Goal: Task Accomplishment & Management: Manage account settings

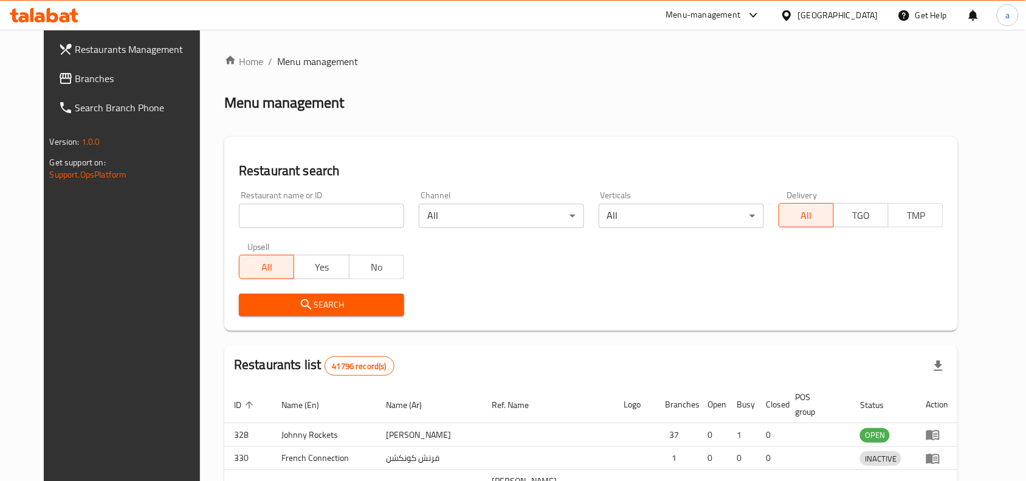
click at [86, 79] on div at bounding box center [513, 240] width 1026 height 481
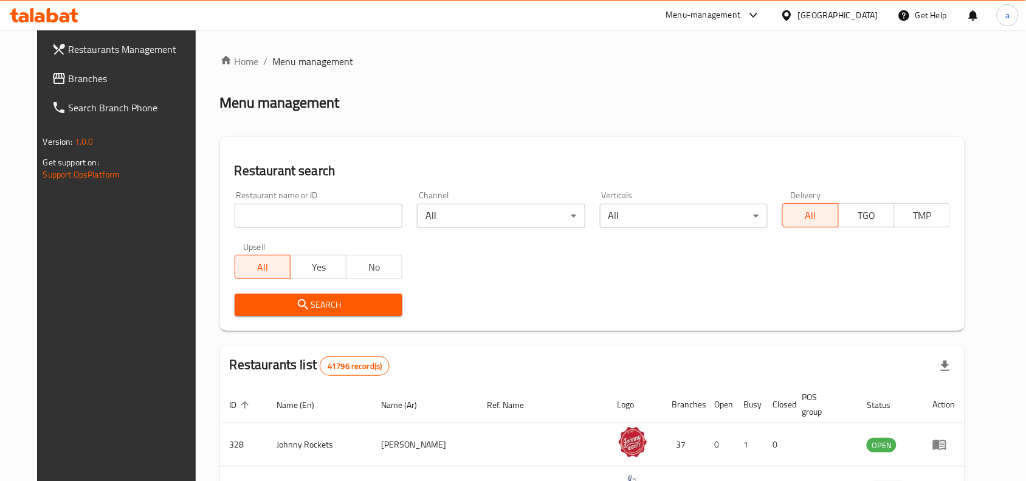
click at [86, 79] on span "Branches" at bounding box center [134, 78] width 130 height 15
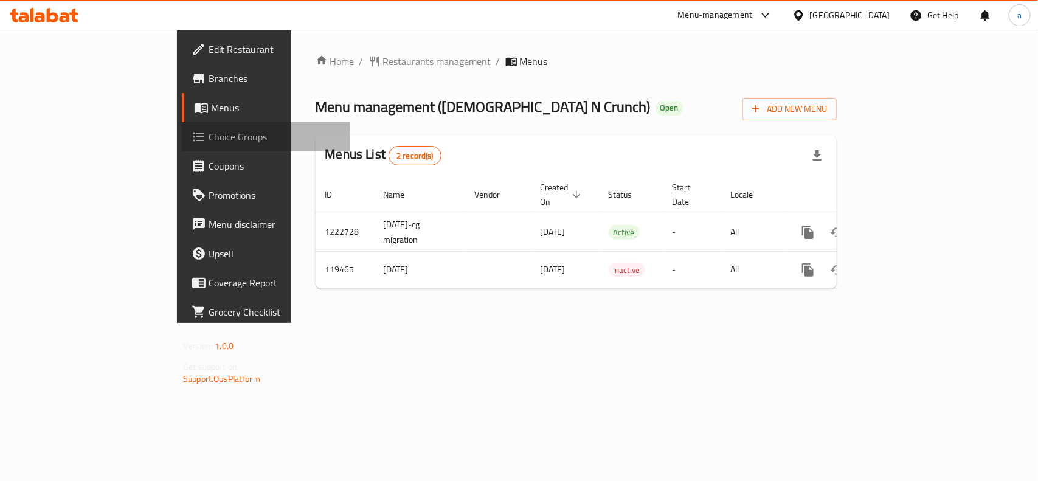
click at [208, 132] on span "Choice Groups" at bounding box center [274, 136] width 132 height 15
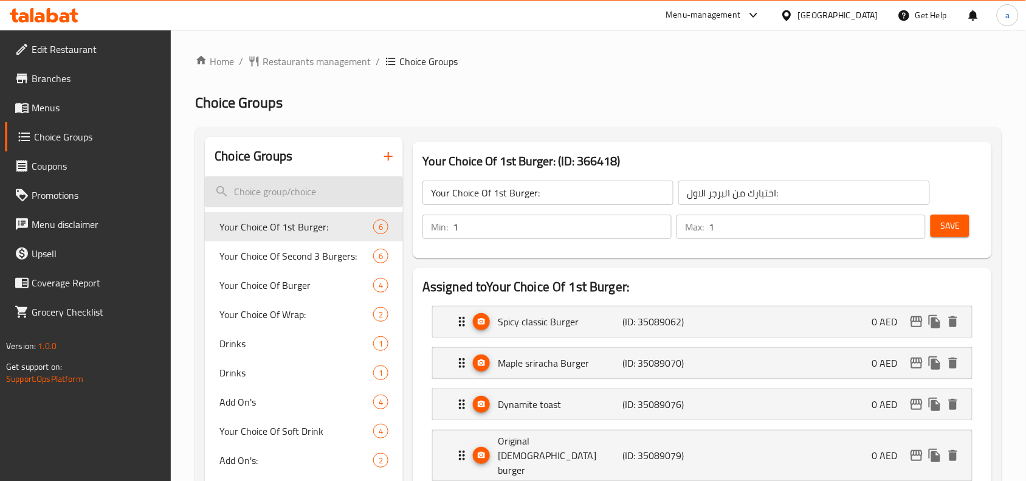
click at [238, 196] on input "search" at bounding box center [304, 191] width 198 height 31
paste input "Make it combo"
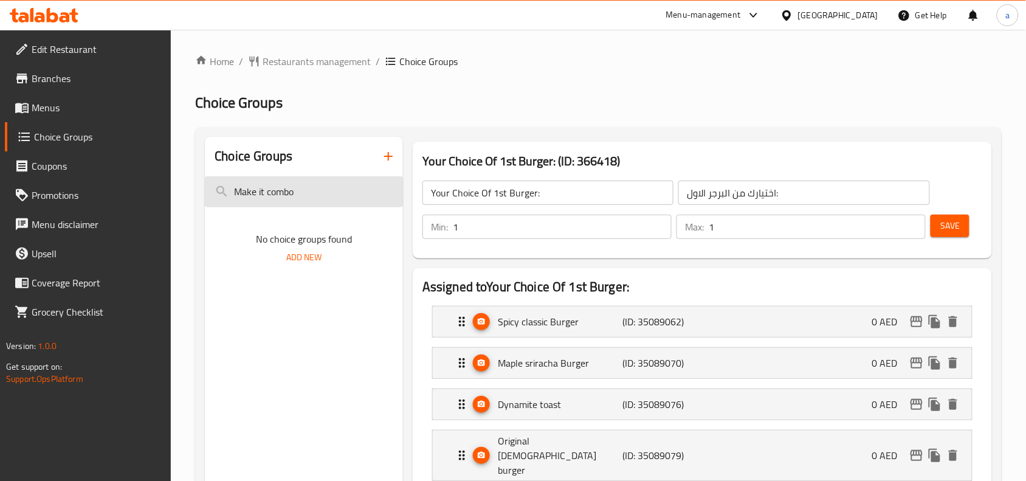
click at [277, 183] on input "Make it combo" at bounding box center [304, 191] width 198 height 31
paste input "search"
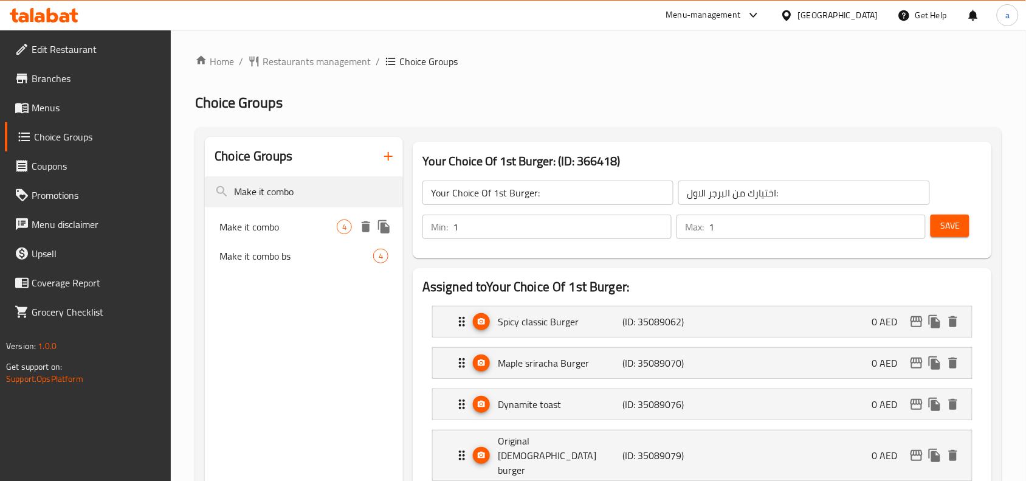
type input "Make it combo"
click at [268, 234] on span "Make it combo" at bounding box center [277, 226] width 117 height 15
type input "Make it combo"
type input "إعملها كومبو"
type input "0"
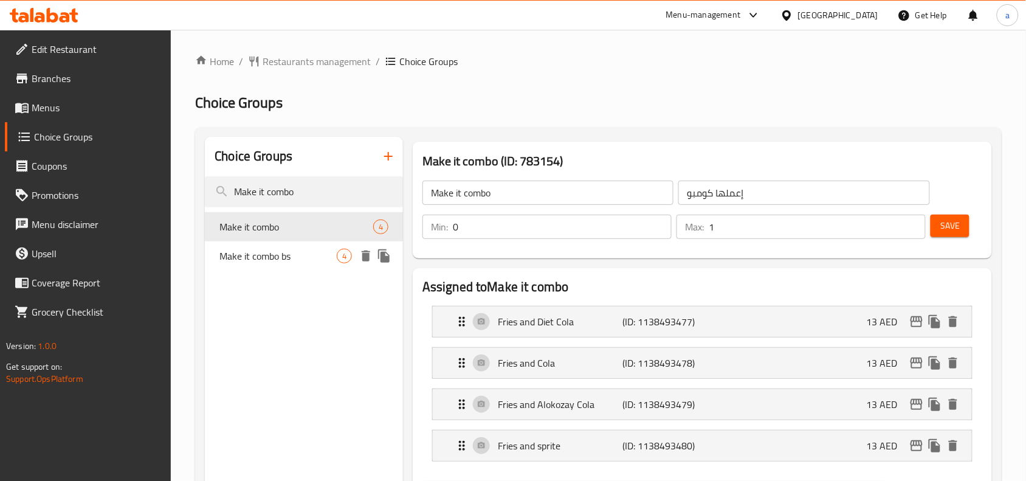
drag, startPoint x: 290, startPoint y: 260, endPoint x: 46, endPoint y: 253, distance: 243.8
click at [290, 260] on span "Make it combo bs" at bounding box center [277, 256] width 117 height 15
type input "Make it combo bs"
type input "إعملها كومبو بي إس"
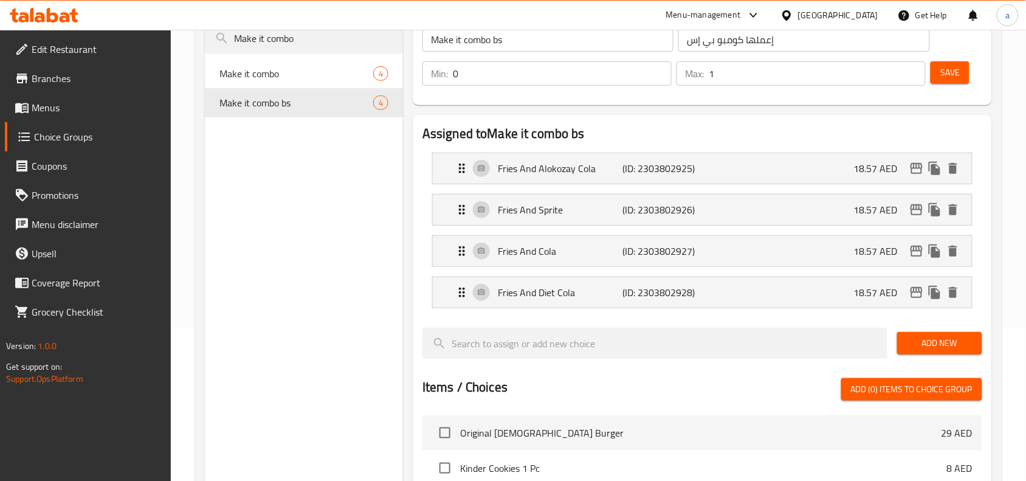
scroll to position [76, 0]
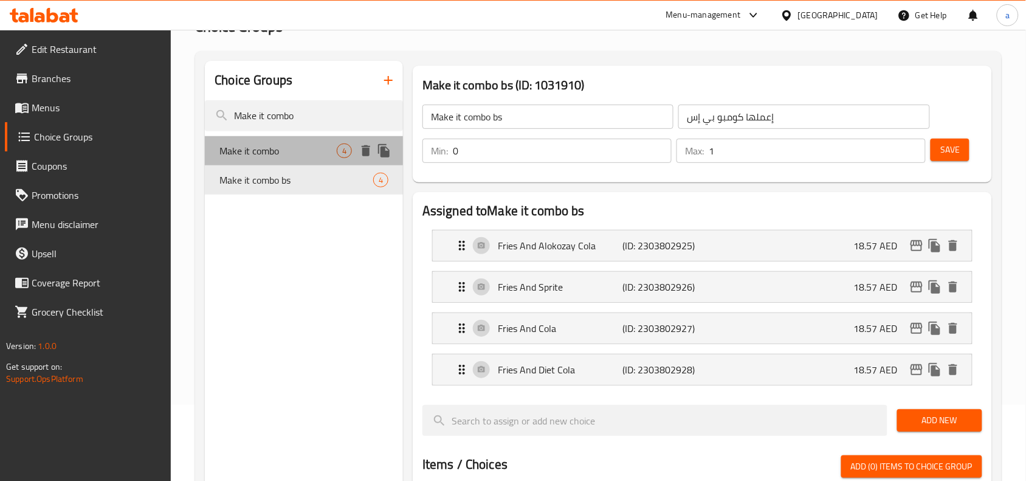
click at [243, 145] on span "Make it combo" at bounding box center [277, 150] width 117 height 15
type input "Make it combo"
type input "إعملها كومبو"
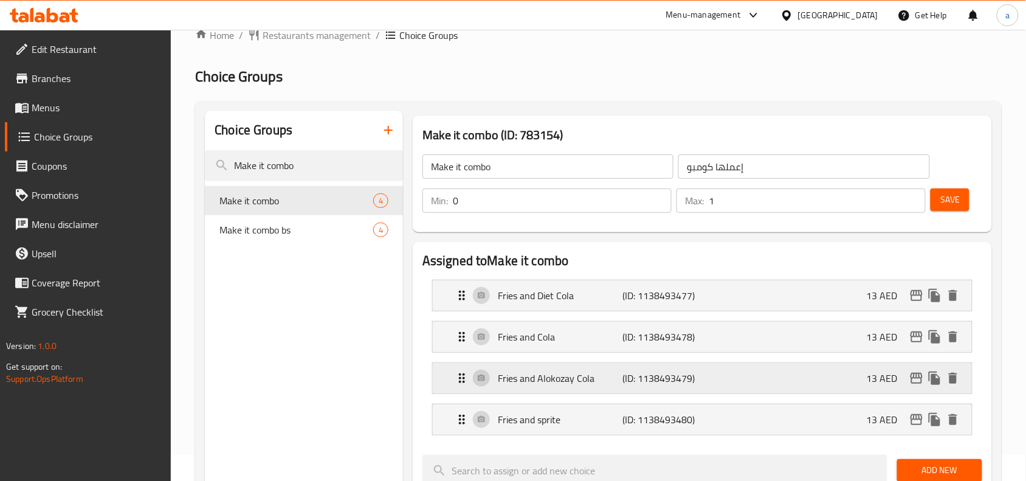
scroll to position [0, 0]
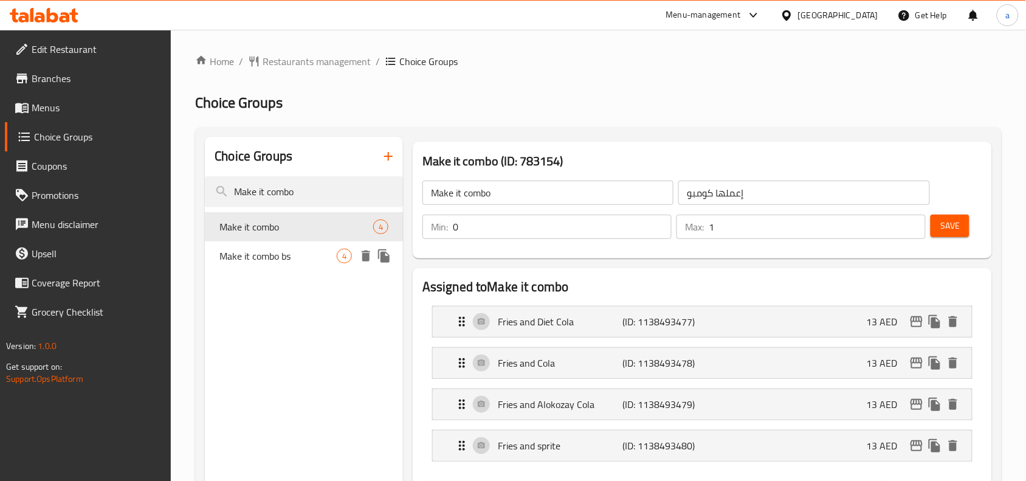
click at [266, 249] on span "Make it combo bs" at bounding box center [277, 256] width 117 height 15
type input "Make it combo bs"
type input "إعملها كومبو بي إس"
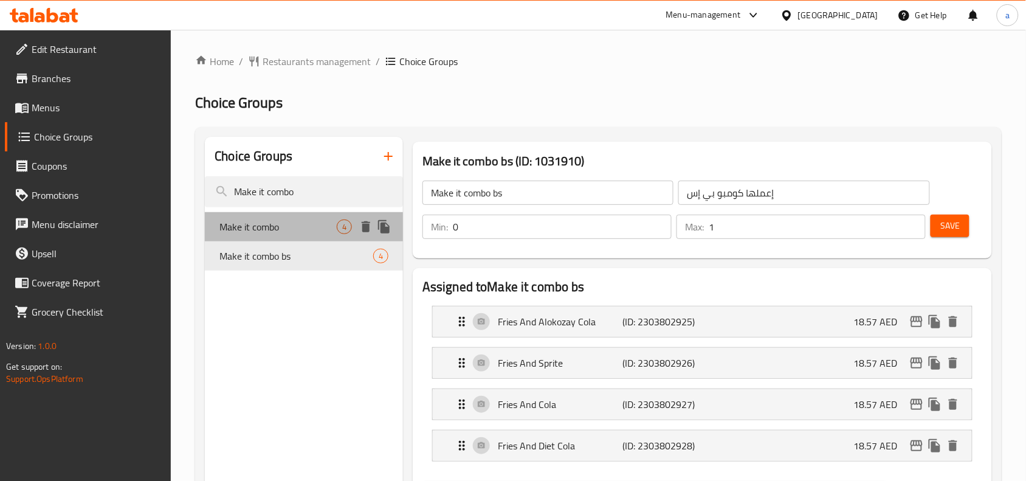
click at [283, 222] on span "Make it combo" at bounding box center [277, 226] width 117 height 15
type input "Make it combo"
type input "إعملها كومبو"
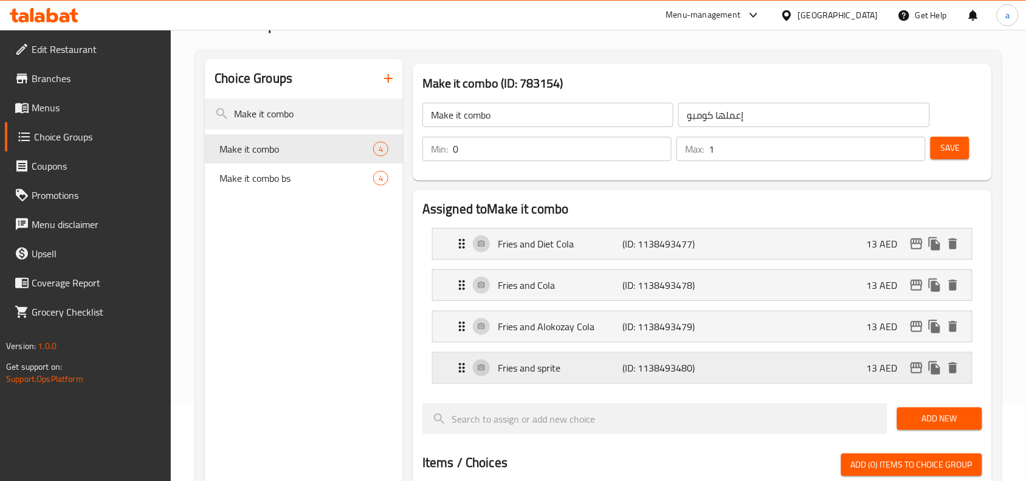
scroll to position [152, 0]
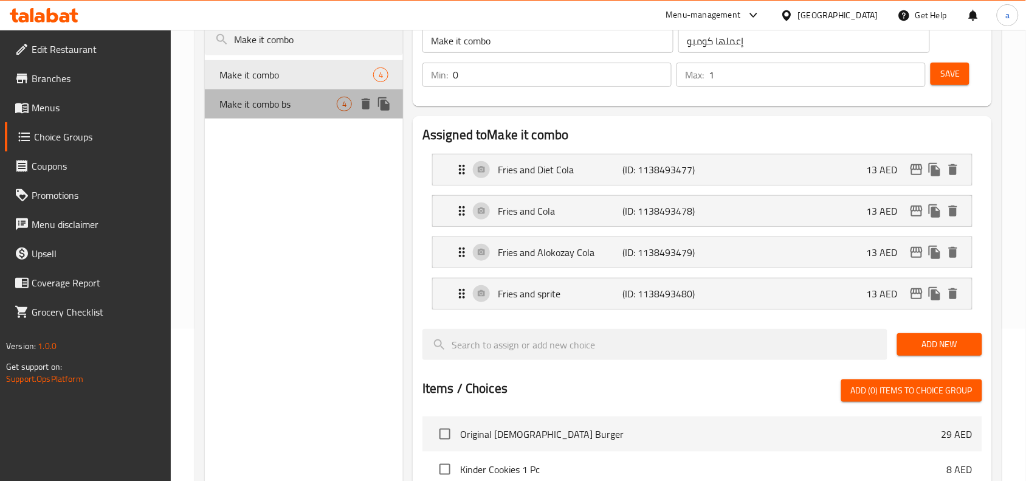
click at [252, 105] on span "Make it combo bs" at bounding box center [277, 104] width 117 height 15
type input "Make it combo bs"
type input "إعملها كومبو بي إس"
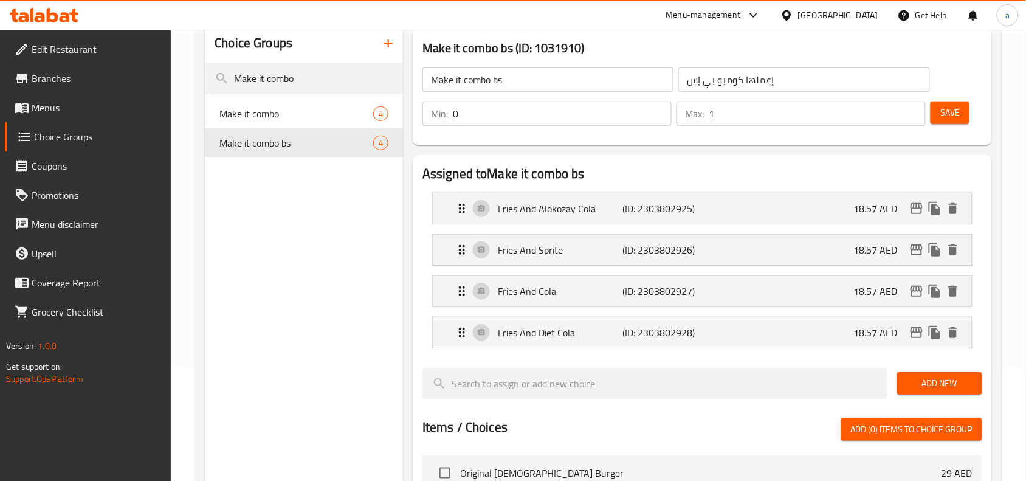
scroll to position [76, 0]
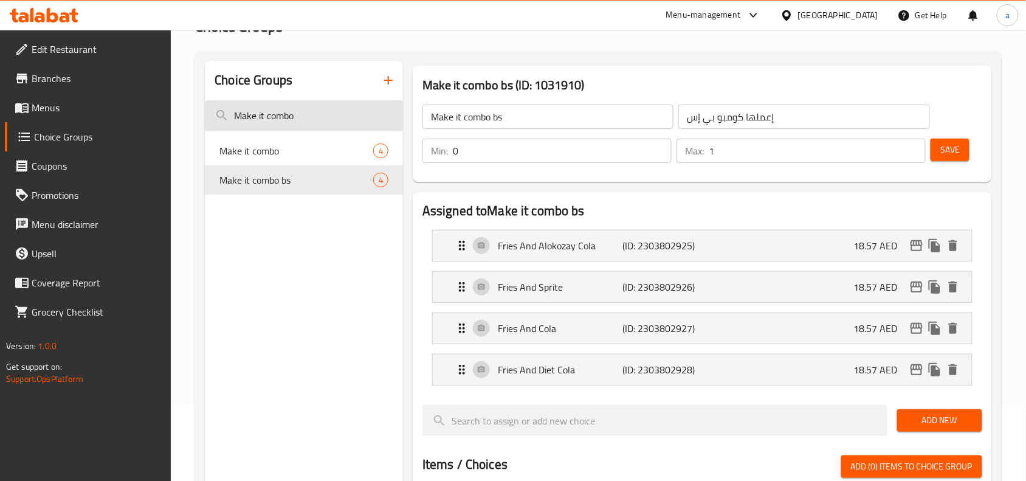
click at [248, 105] on input "Make it combo" at bounding box center [304, 115] width 198 height 31
click at [248, 107] on input "Make it combo" at bounding box center [304, 115] width 198 height 31
paste input "Choice of Fries size"
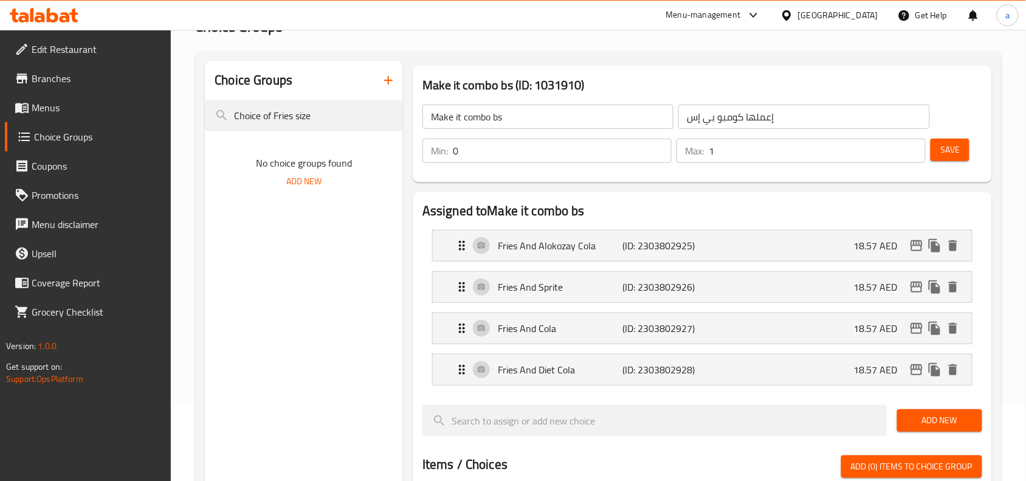
type input "Choice of Fries size"
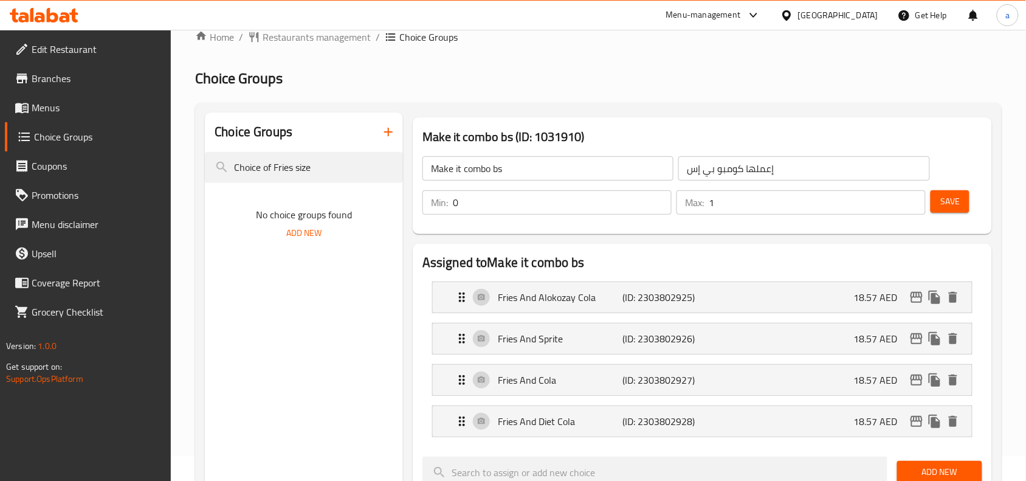
scroll to position [0, 0]
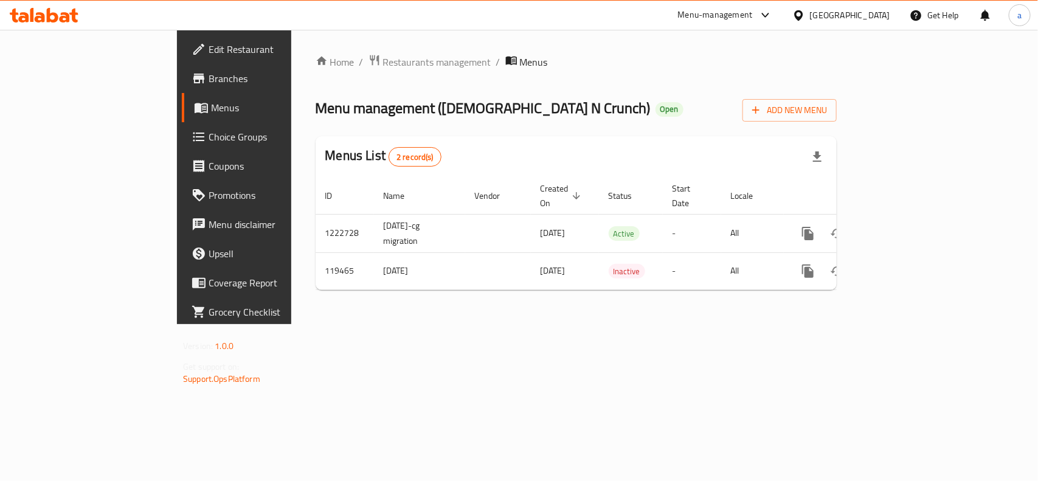
click at [208, 138] on span "Choice Groups" at bounding box center [274, 136] width 132 height 15
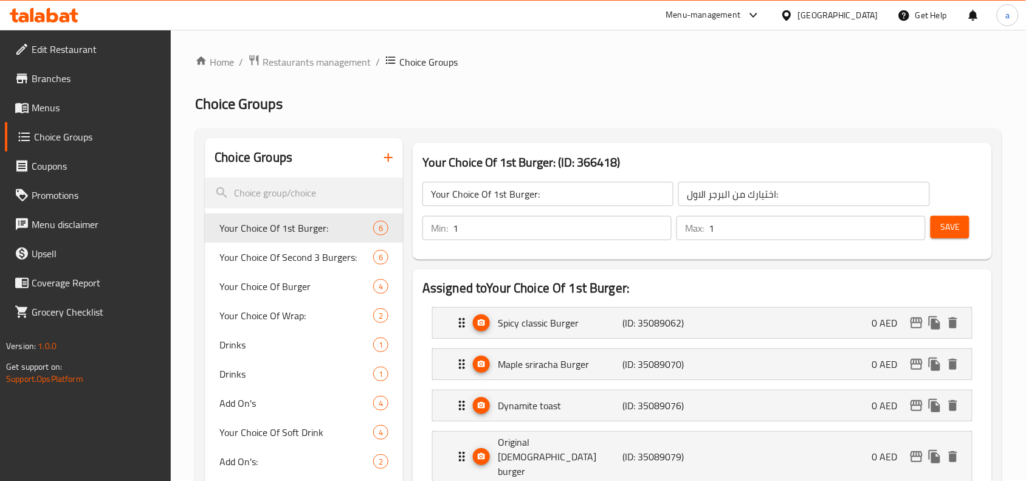
click at [301, 170] on div "Choice Groups" at bounding box center [304, 158] width 198 height 40
click at [266, 180] on input "search" at bounding box center [304, 192] width 198 height 31
paste input "Choice of Fries size"
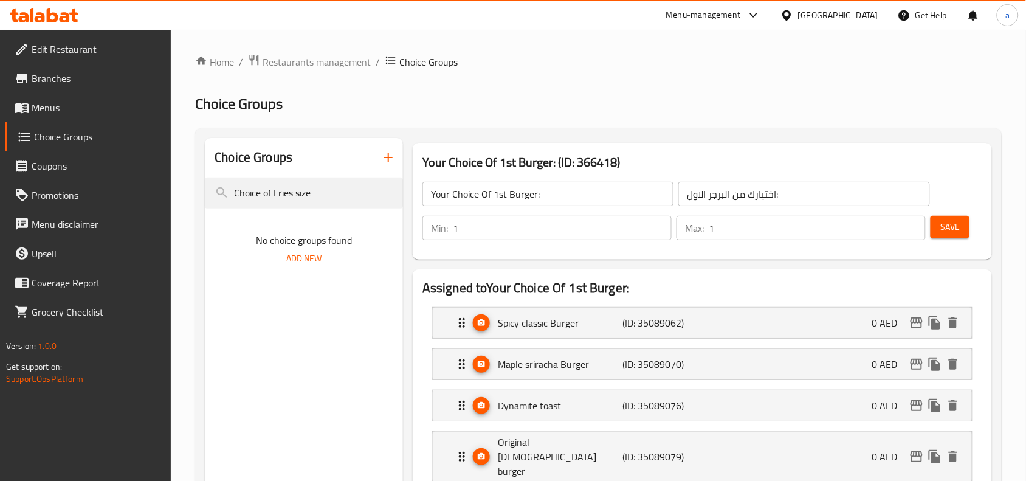
type input "Choice of Fries size"
click at [269, 202] on input "Choice of Fries size" at bounding box center [304, 192] width 198 height 31
click at [316, 62] on span "Restaurants management" at bounding box center [317, 62] width 108 height 15
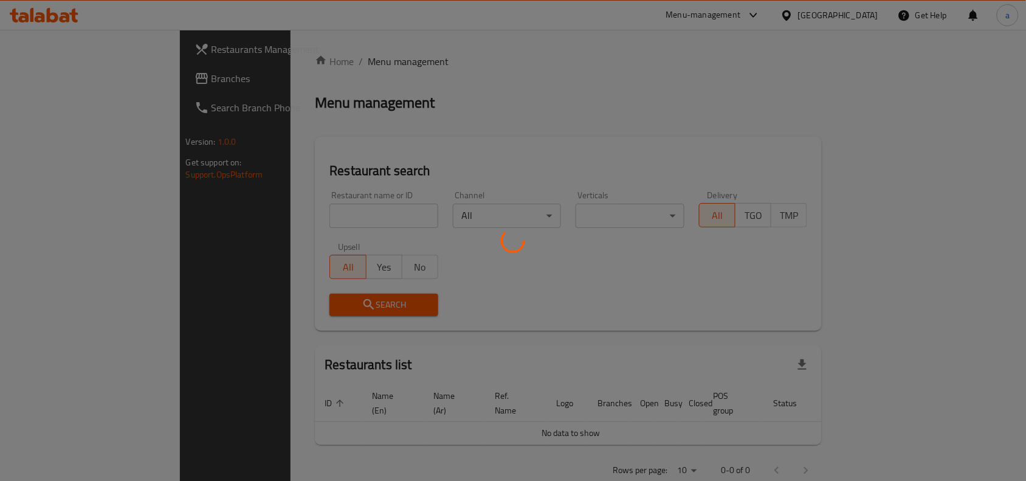
click at [77, 79] on div at bounding box center [513, 240] width 1026 height 481
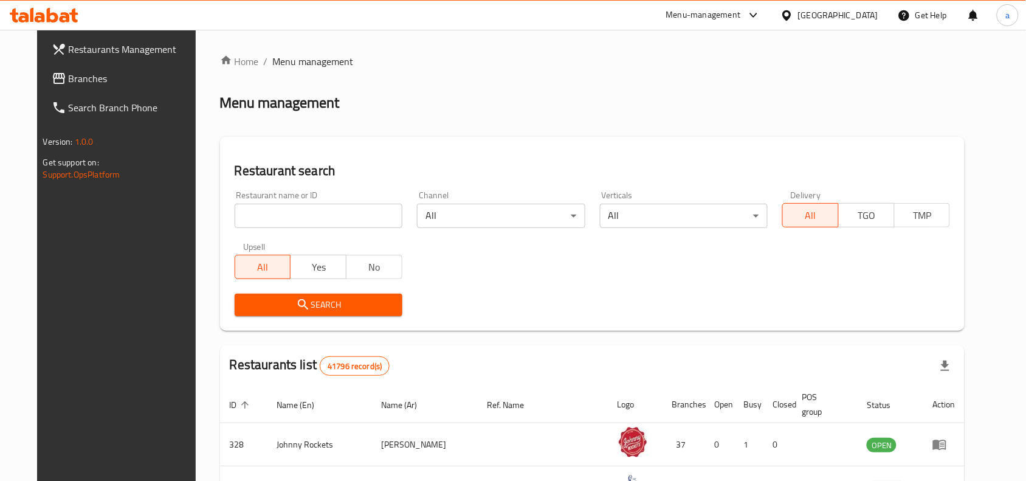
click at [63, 76] on div "Restaurants Management Branches Search Branch Phone Version: 1.0.0 Get support …" at bounding box center [513, 431] width 952 height 802
click at [69, 76] on span "Branches" at bounding box center [134, 78] width 130 height 15
click at [1019, 13] on div "a" at bounding box center [1008, 15] width 22 height 22
click at [1006, 22] on span "a" at bounding box center [1007, 15] width 4 height 13
click at [864, 136] on span "Logout" at bounding box center [870, 129] width 29 height 18
